Goal: Task Accomplishment & Management: Manage account settings

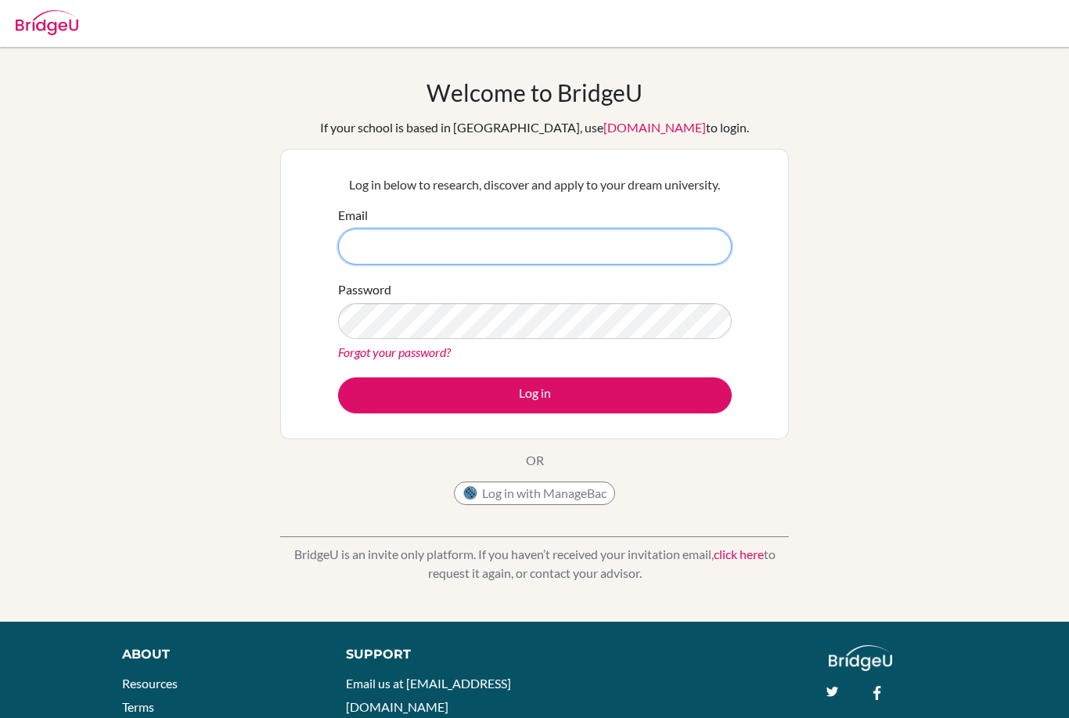
type input "[EMAIL_ADDRESS][DOMAIN_NAME]"
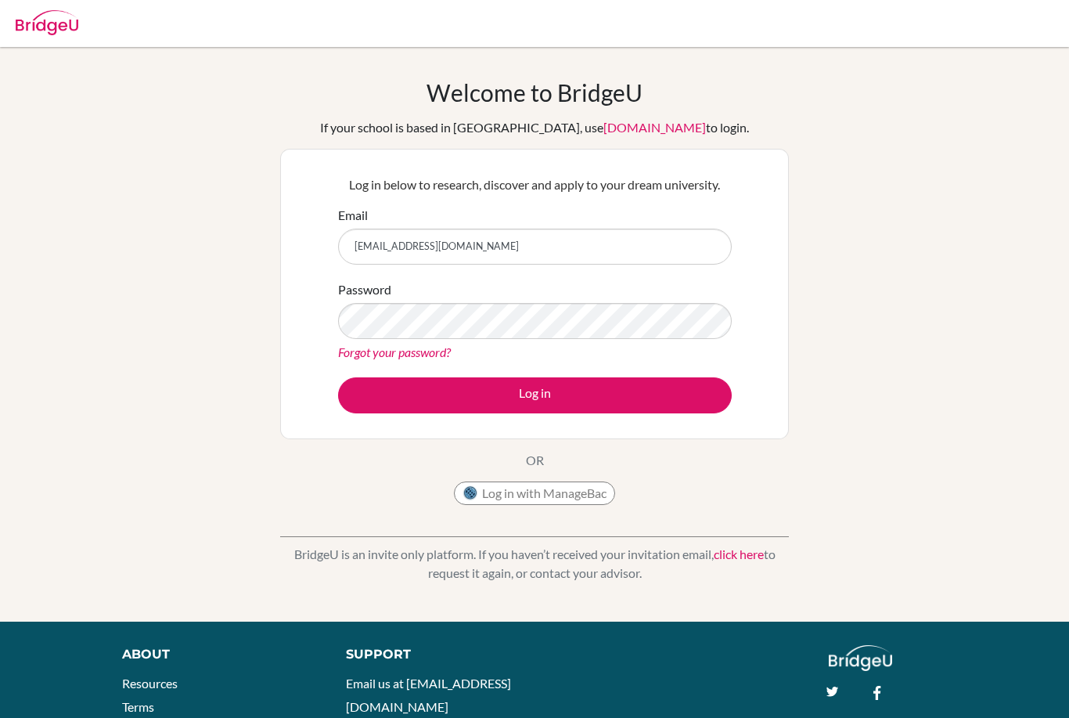
click at [534, 394] on button "Log in" at bounding box center [535, 395] width 394 height 36
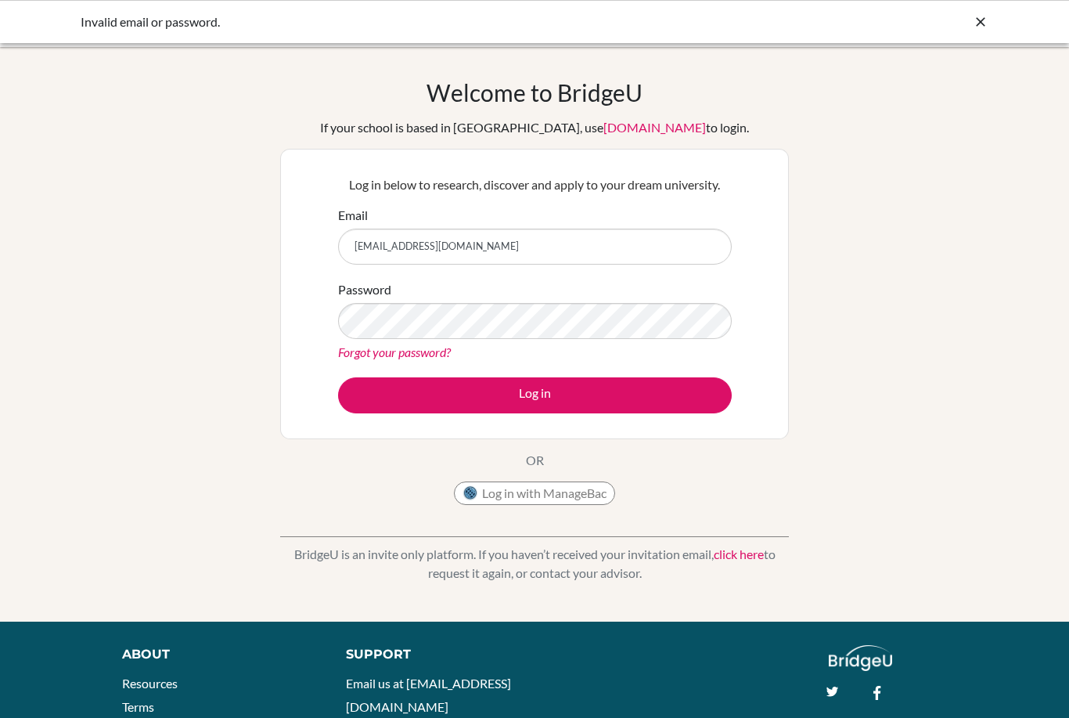
click at [538, 395] on button "Log in" at bounding box center [535, 395] width 394 height 36
click at [522, 411] on button "Log in" at bounding box center [535, 395] width 394 height 36
click at [531, 383] on button "Log in" at bounding box center [535, 395] width 394 height 36
click at [531, 391] on button "Log in" at bounding box center [535, 395] width 394 height 36
click at [538, 394] on button "Log in" at bounding box center [535, 395] width 394 height 36
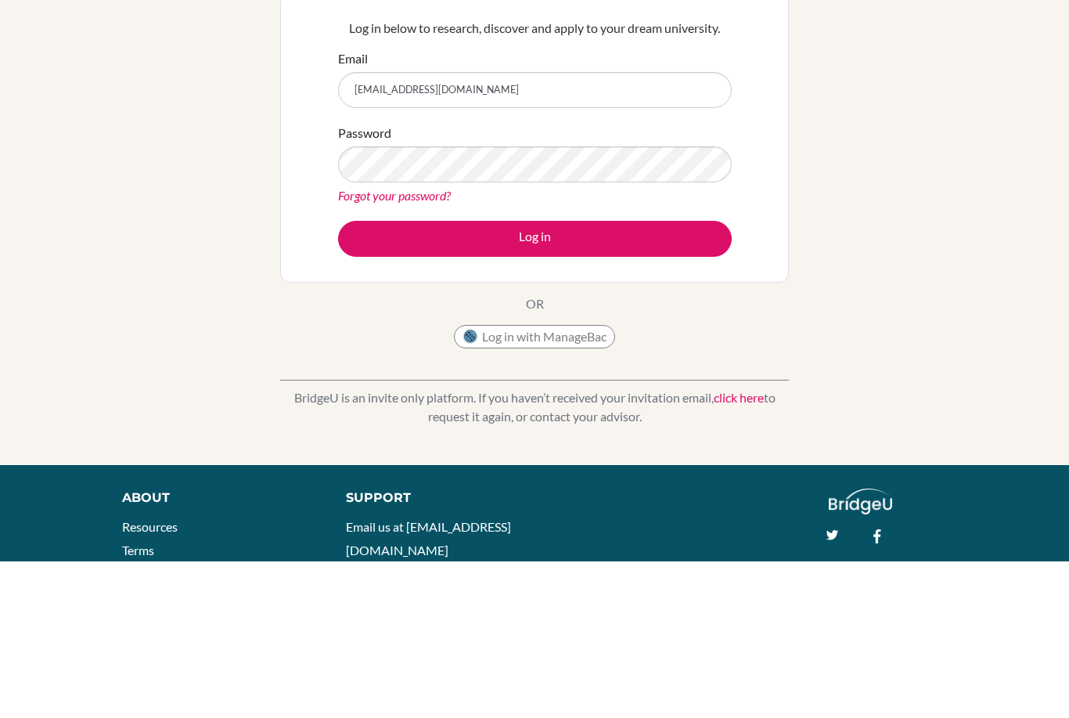
click at [613, 377] on button "Log in" at bounding box center [535, 395] width 394 height 36
